Goal: Find specific page/section: Find specific page/section

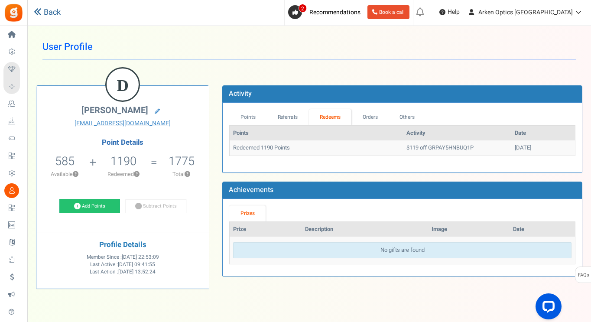
click at [55, 14] on link "Back" at bounding box center [47, 12] width 27 height 11
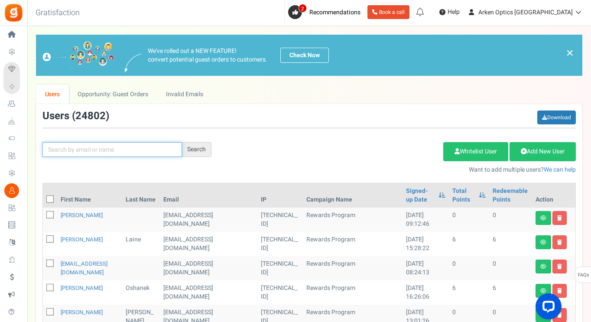
click at [115, 152] on input "text" at bounding box center [112, 149] width 140 height 15
paste input "[EMAIL_ADDRESS][DOMAIN_NAME]"
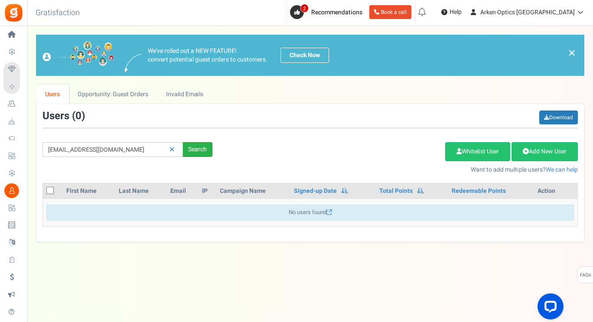
click at [195, 150] on div "Search" at bounding box center [197, 149] width 29 height 15
click at [132, 147] on input "[EMAIL_ADDRESS][DOMAIN_NAME]" at bounding box center [112, 149] width 140 height 15
click at [86, 148] on input "[EMAIL_ADDRESS][DOMAIN_NAME]" at bounding box center [112, 149] width 140 height 15
click at [199, 151] on div "Search" at bounding box center [197, 149] width 29 height 15
click at [207, 150] on div "Search" at bounding box center [197, 149] width 29 height 15
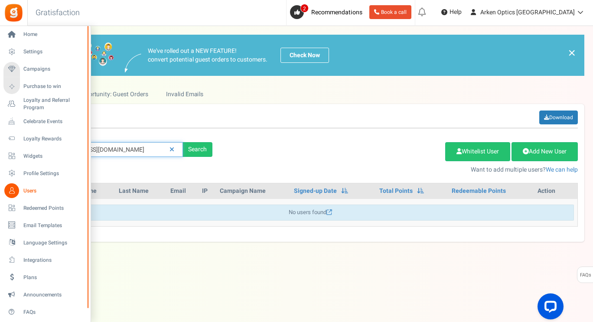
drag, startPoint x: 125, startPoint y: 151, endPoint x: 0, endPoint y: 147, distance: 125.3
click at [0, 147] on div "Home Settings Campaigns Purchase to win Loyalty and Referral Program New Celebr…" at bounding box center [296, 165] width 593 height 279
paste input "1"
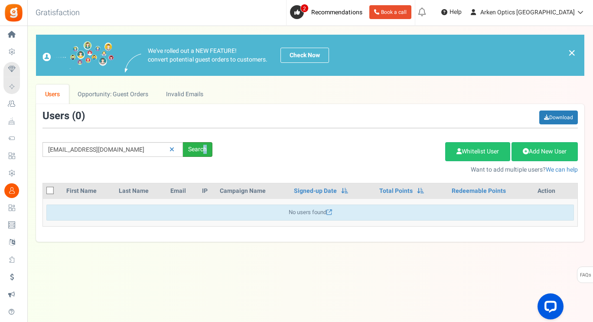
drag, startPoint x: 205, startPoint y: 141, endPoint x: 199, endPoint y: 151, distance: 11.8
click at [200, 148] on div "[EMAIL_ADDRESS][DOMAIN_NAME] Search Add Etsy Order Delete Selected Users Import…" at bounding box center [310, 143] width 548 height 64
click at [199, 151] on div "Search" at bounding box center [197, 149] width 29 height 15
click at [204, 149] on div "Search" at bounding box center [197, 149] width 29 height 15
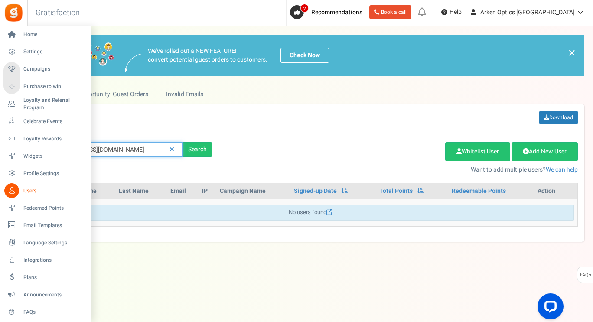
drag, startPoint x: 137, startPoint y: 149, endPoint x: 20, endPoint y: 147, distance: 116.6
click at [20, 147] on div "Home Settings Campaigns Purchase to win Loyalty and Referral Program New Celebr…" at bounding box center [296, 165] width 593 height 279
paste input "[PERSON_NAME]"
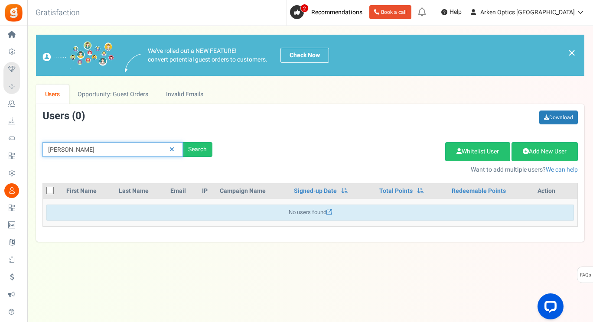
type input "[PERSON_NAME]"
click at [199, 148] on div "Search" at bounding box center [197, 149] width 29 height 15
click at [200, 152] on div "Search" at bounding box center [197, 149] width 29 height 15
